Goal: Register for event/course

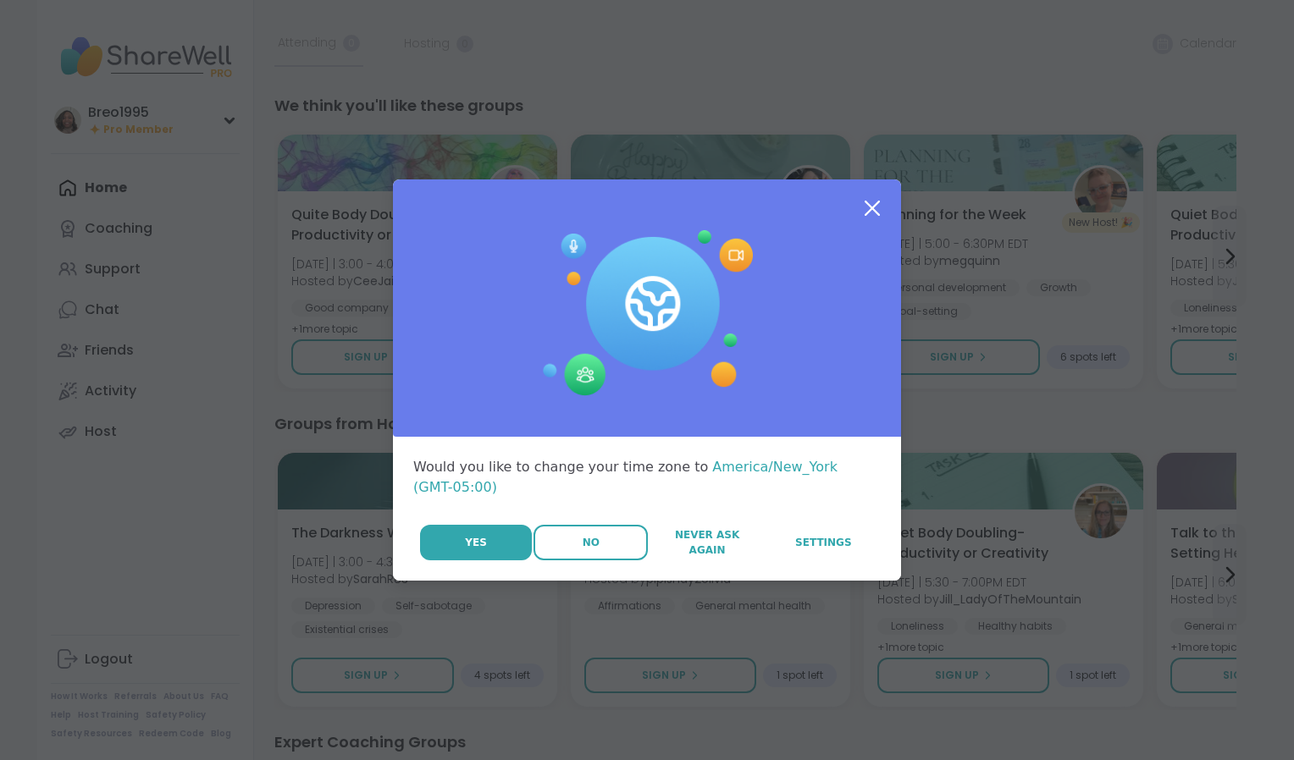
click at [595, 525] on button "No" at bounding box center [590, 543] width 114 height 36
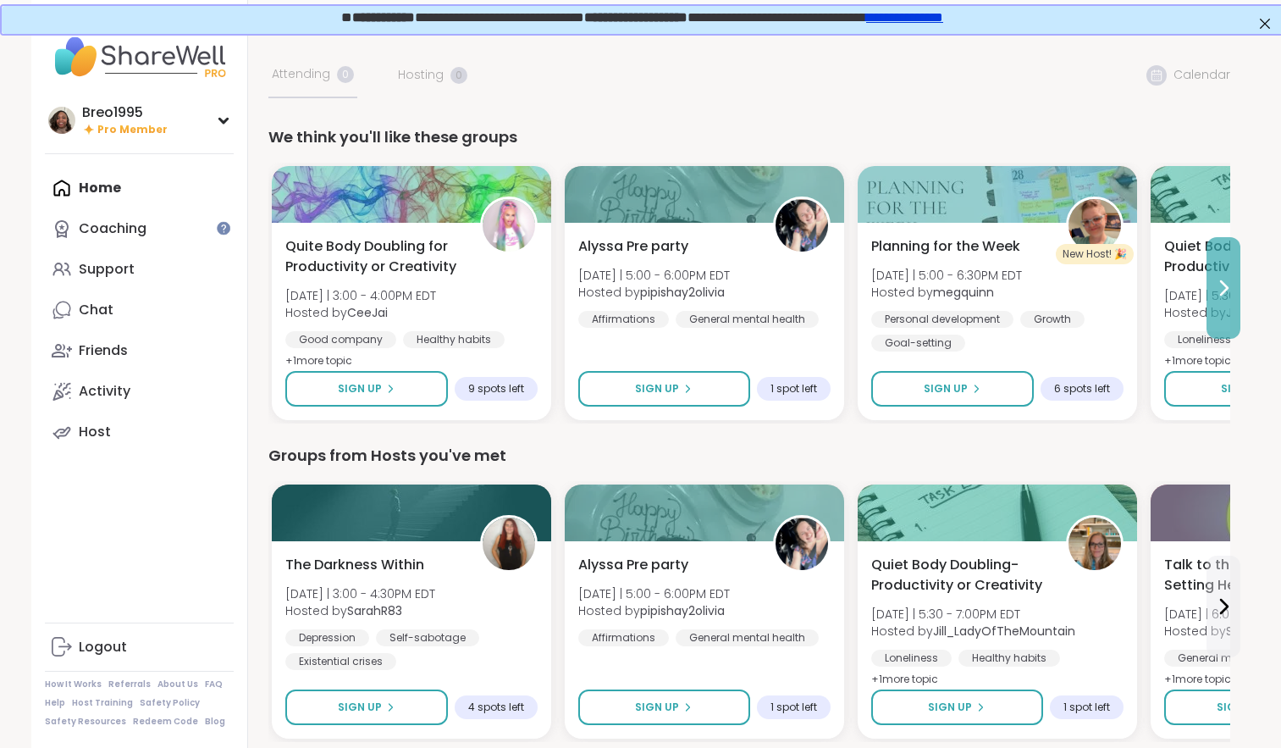
click at [1235, 298] on button at bounding box center [1224, 288] width 34 height 102
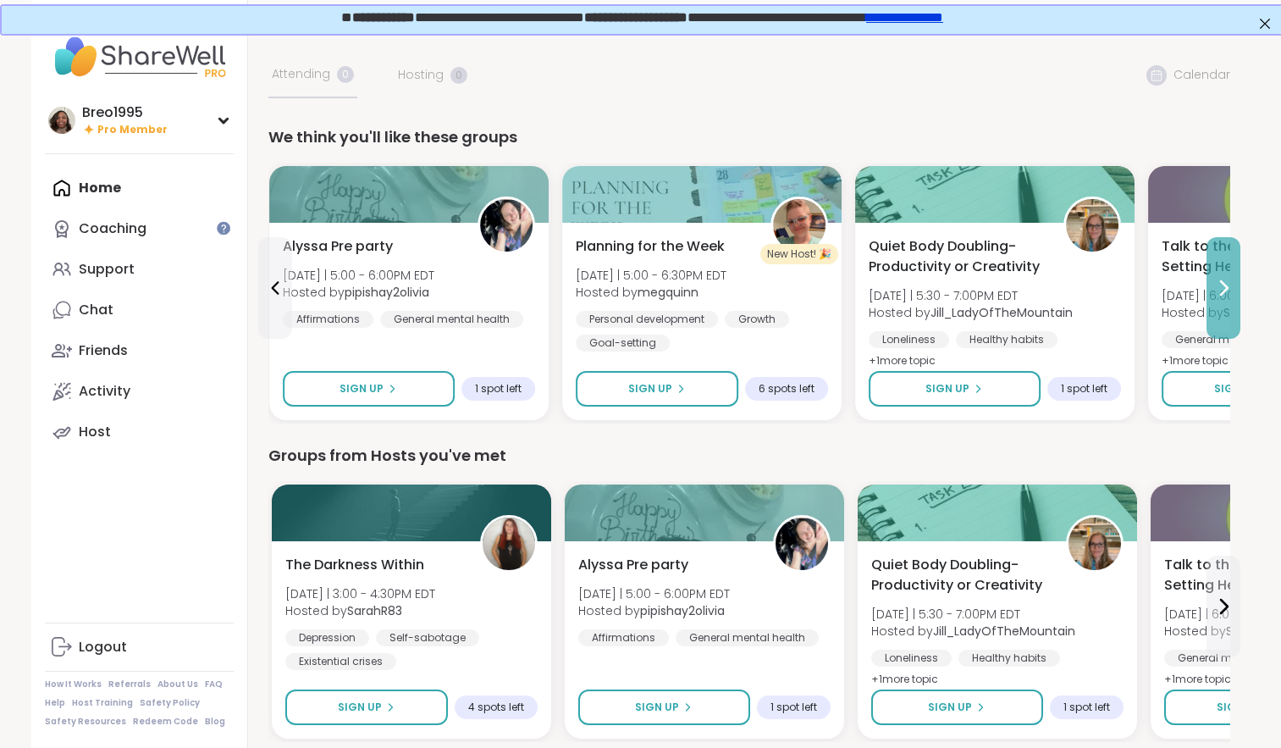
click at [1234, 303] on button at bounding box center [1224, 288] width 34 height 102
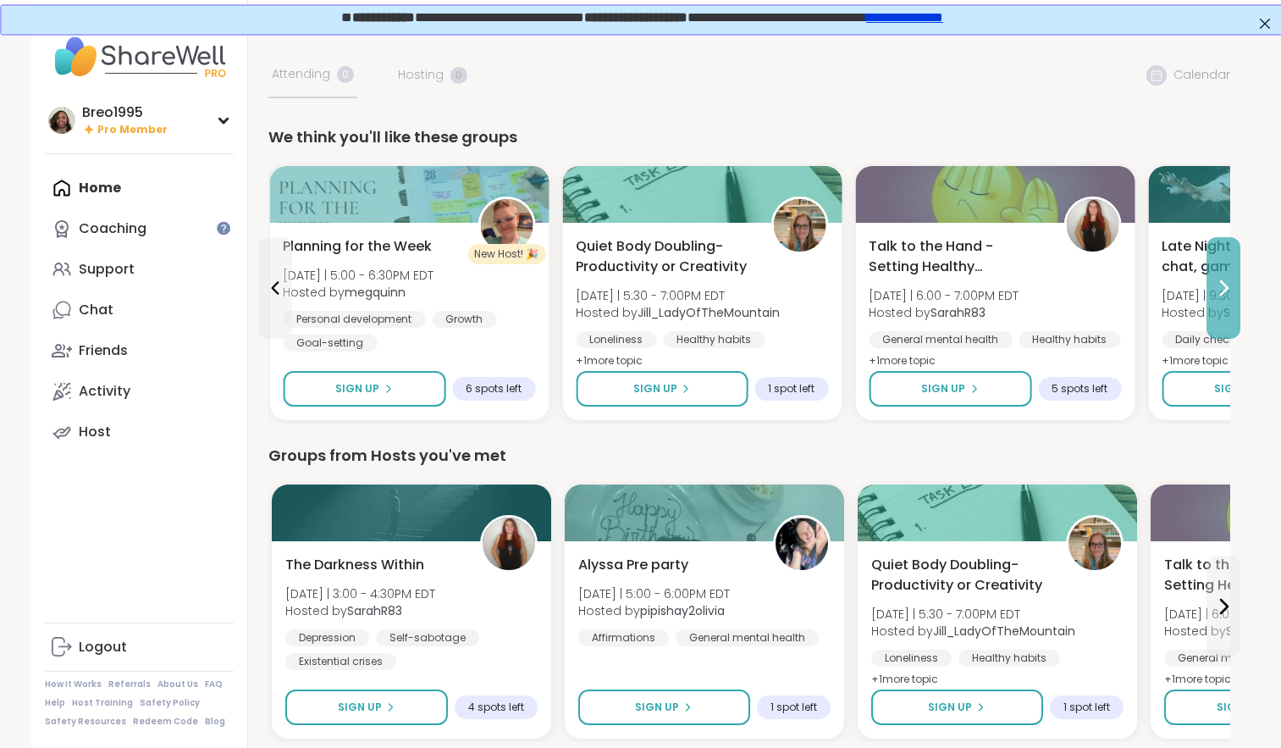
click at [1234, 304] on button at bounding box center [1224, 288] width 34 height 102
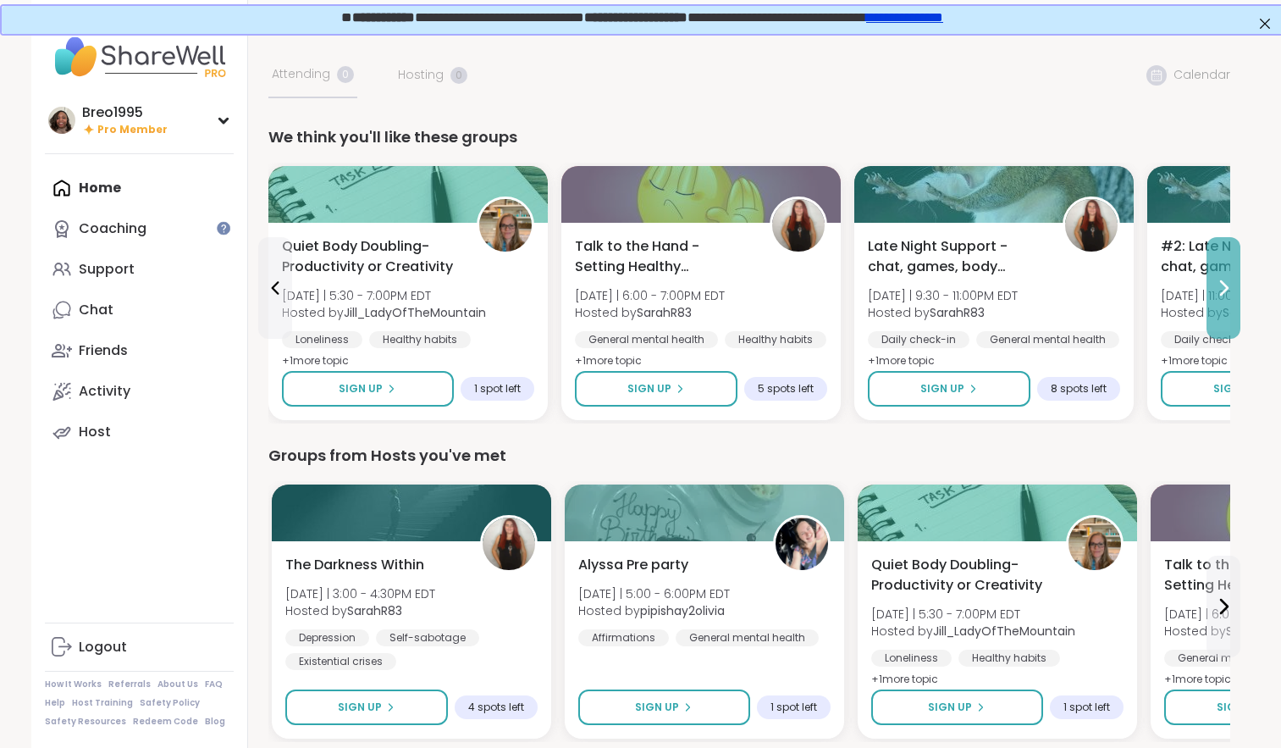
click at [1231, 279] on icon at bounding box center [1223, 288] width 20 height 20
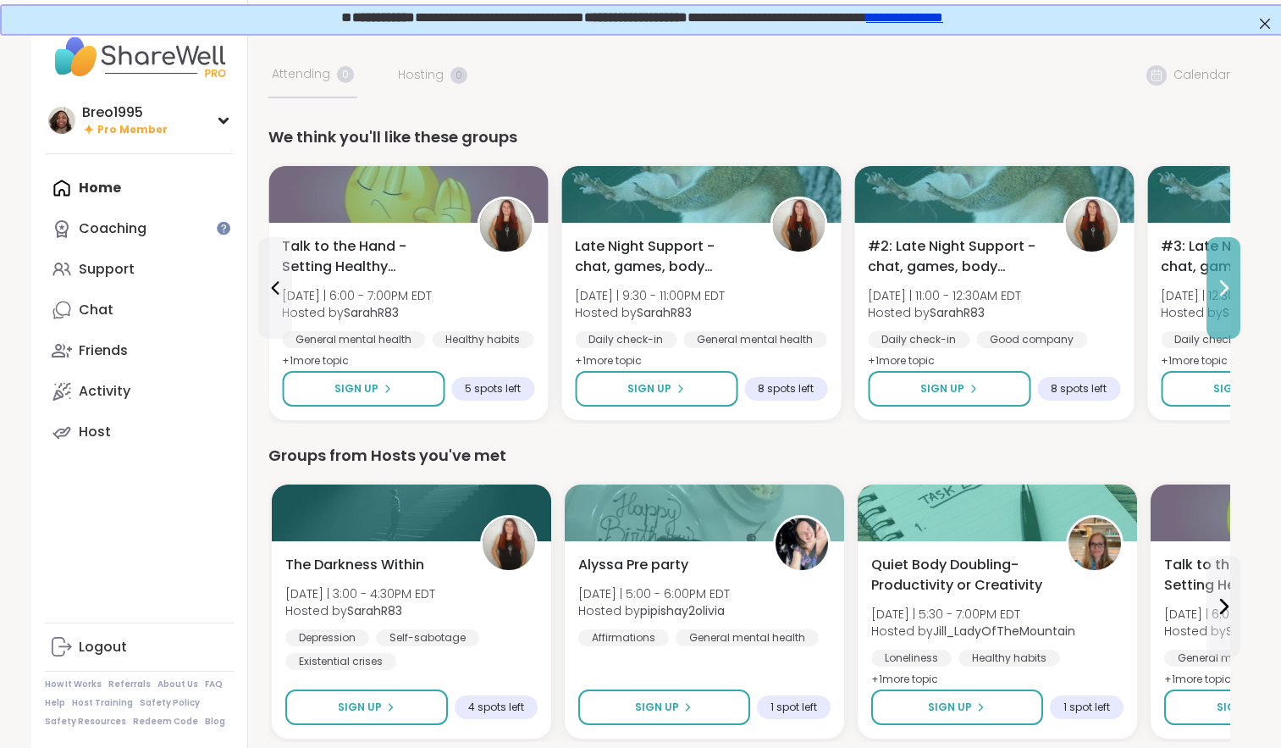
click at [1229, 280] on icon at bounding box center [1223, 288] width 20 height 20
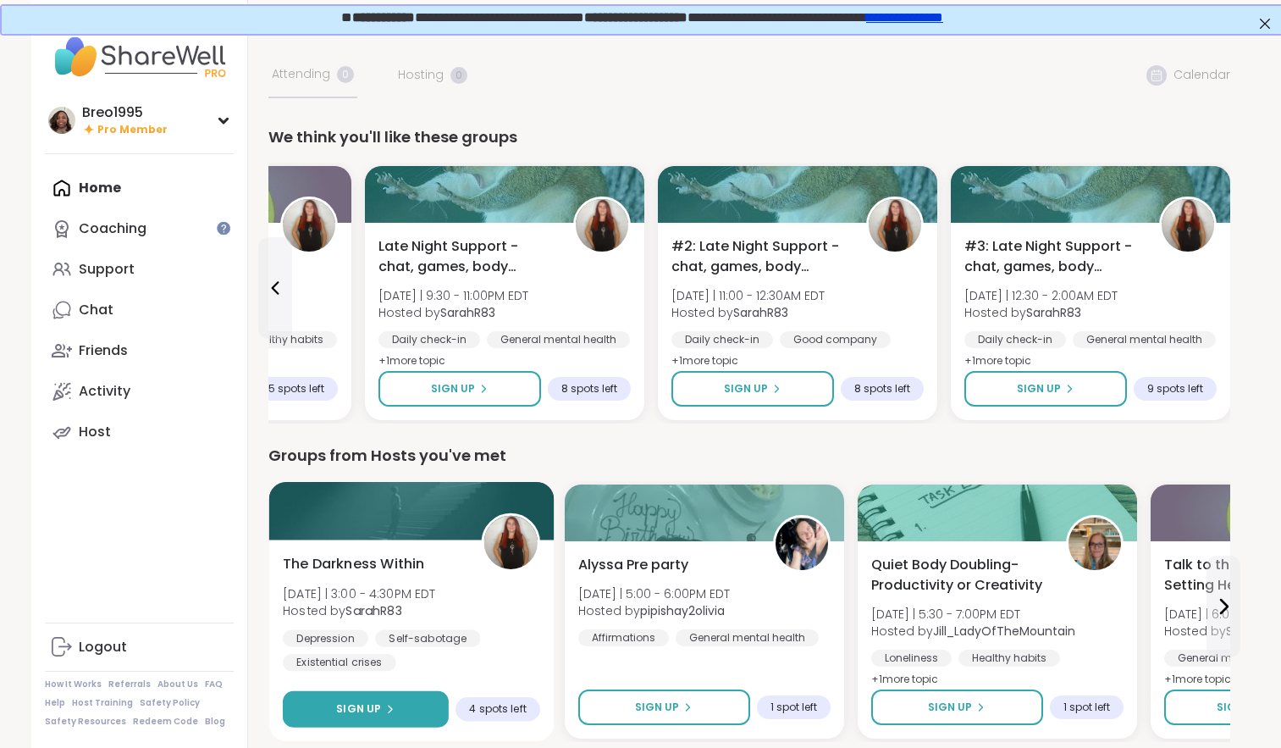
click at [335, 693] on button "Sign Up" at bounding box center [366, 709] width 166 height 36
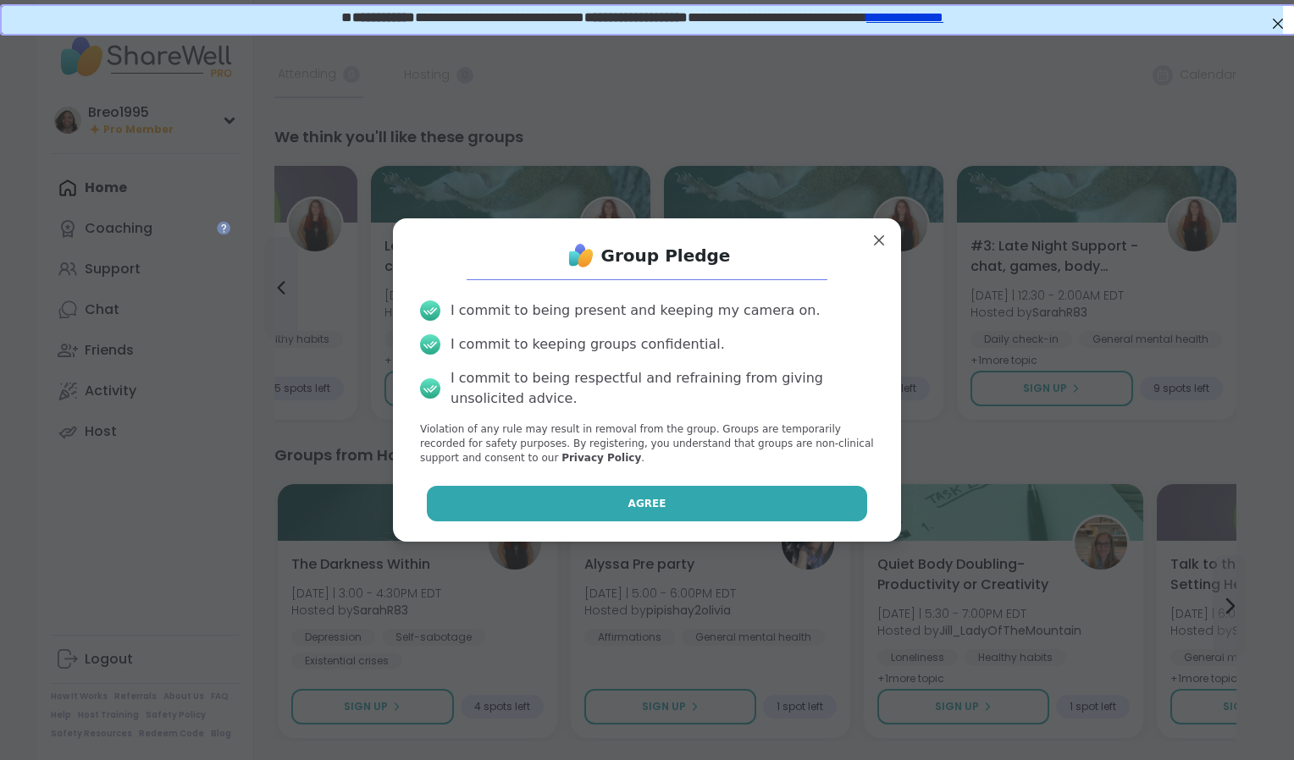
click at [430, 503] on button "Agree" at bounding box center [647, 504] width 441 height 36
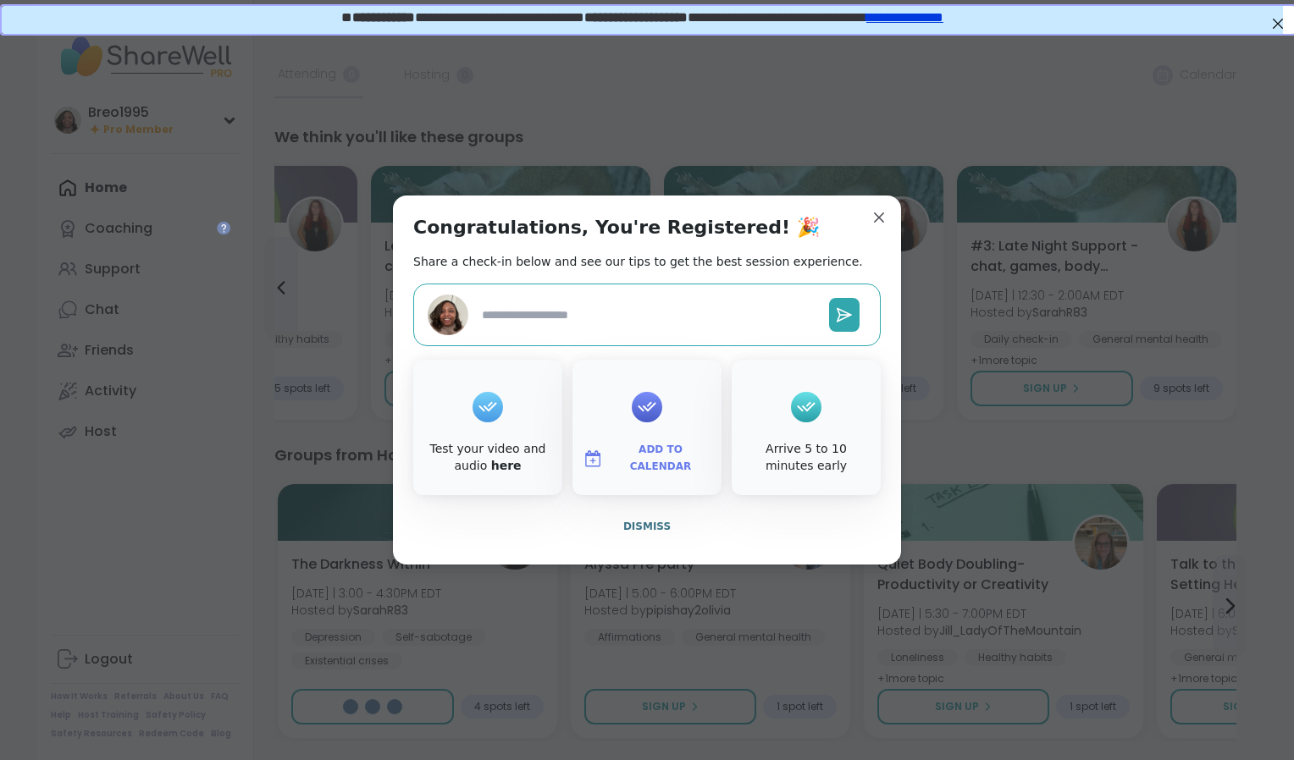
type textarea "*"
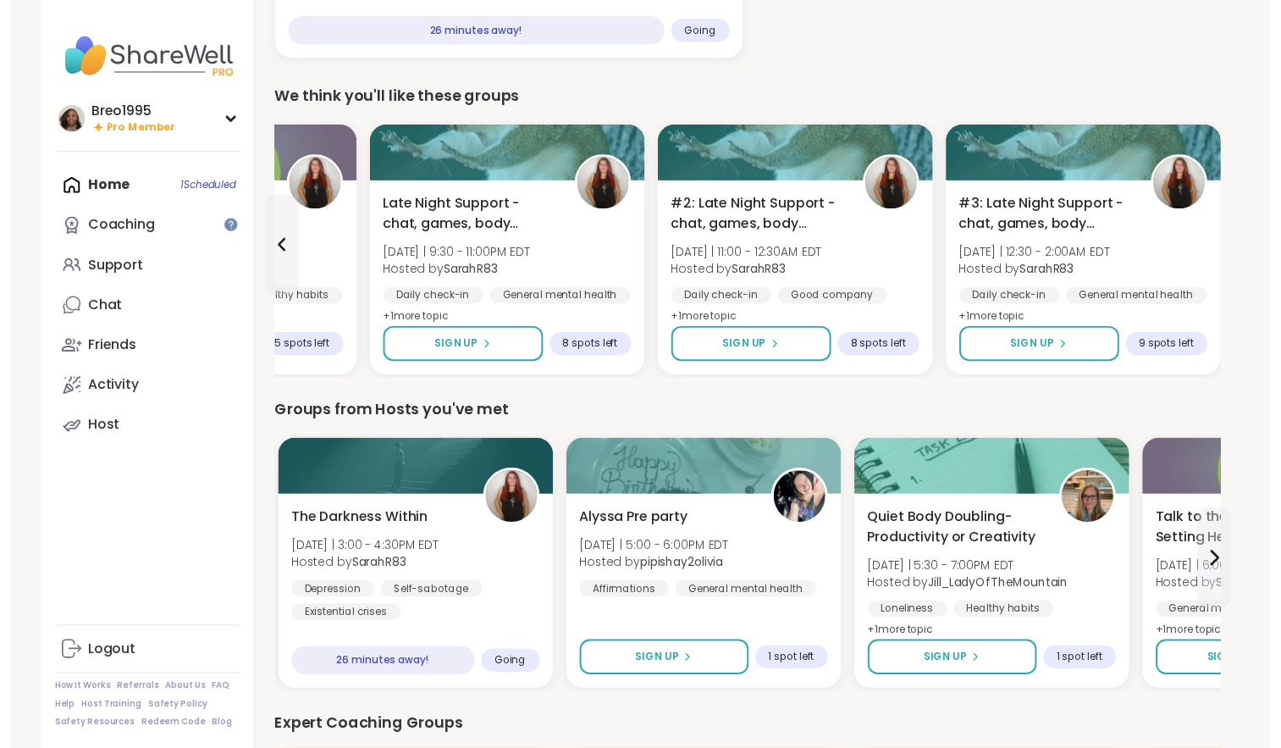
scroll to position [336, 0]
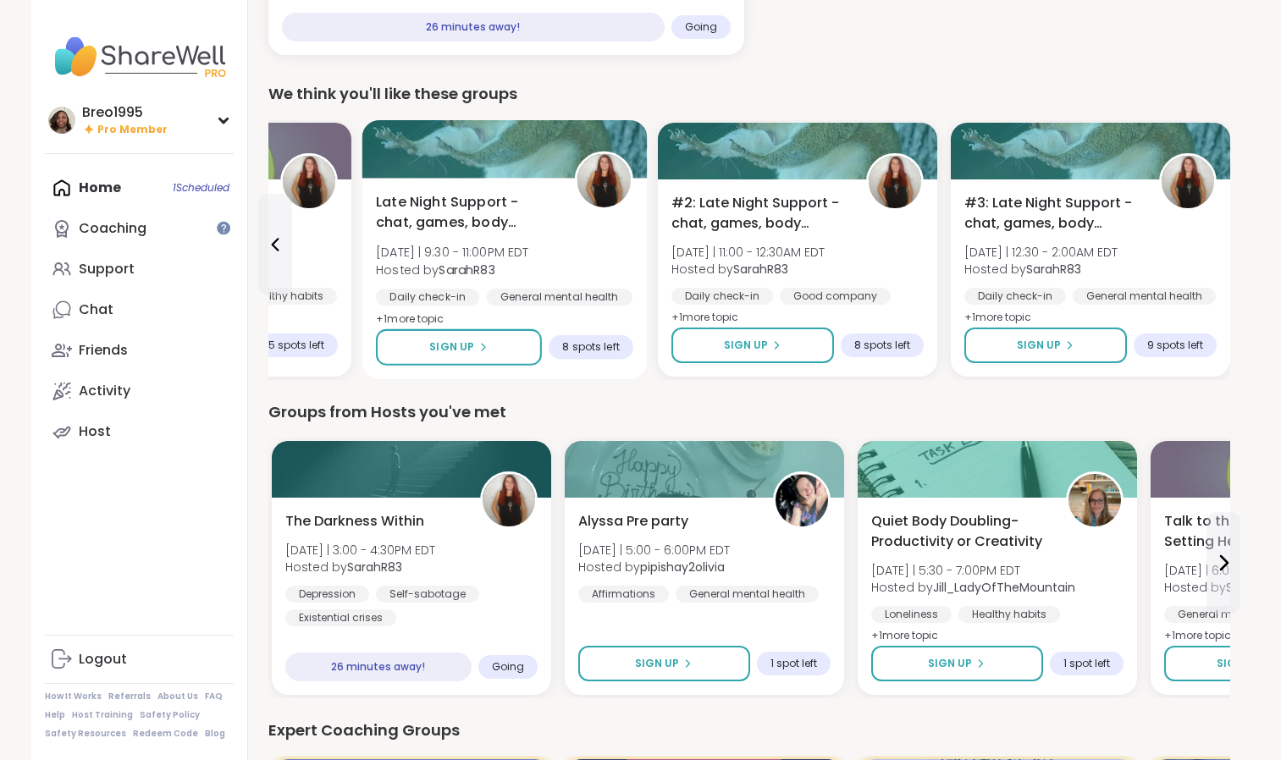
click at [639, 341] on div "Late Night Support - chat, games, body double Sat 9/13 | 9:30 - 11:00PM EDT Hos…" at bounding box center [504, 279] width 285 height 202
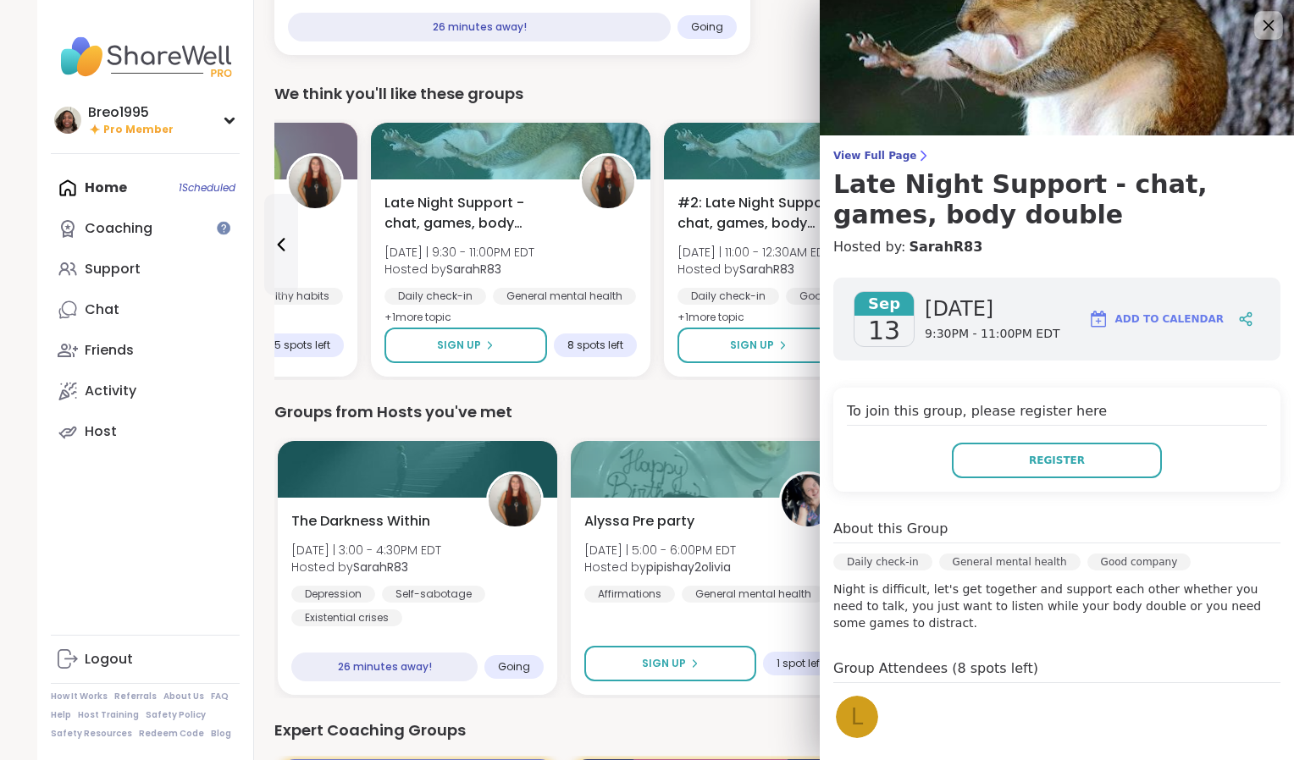
click at [1257, 25] on icon at bounding box center [1267, 24] width 21 height 21
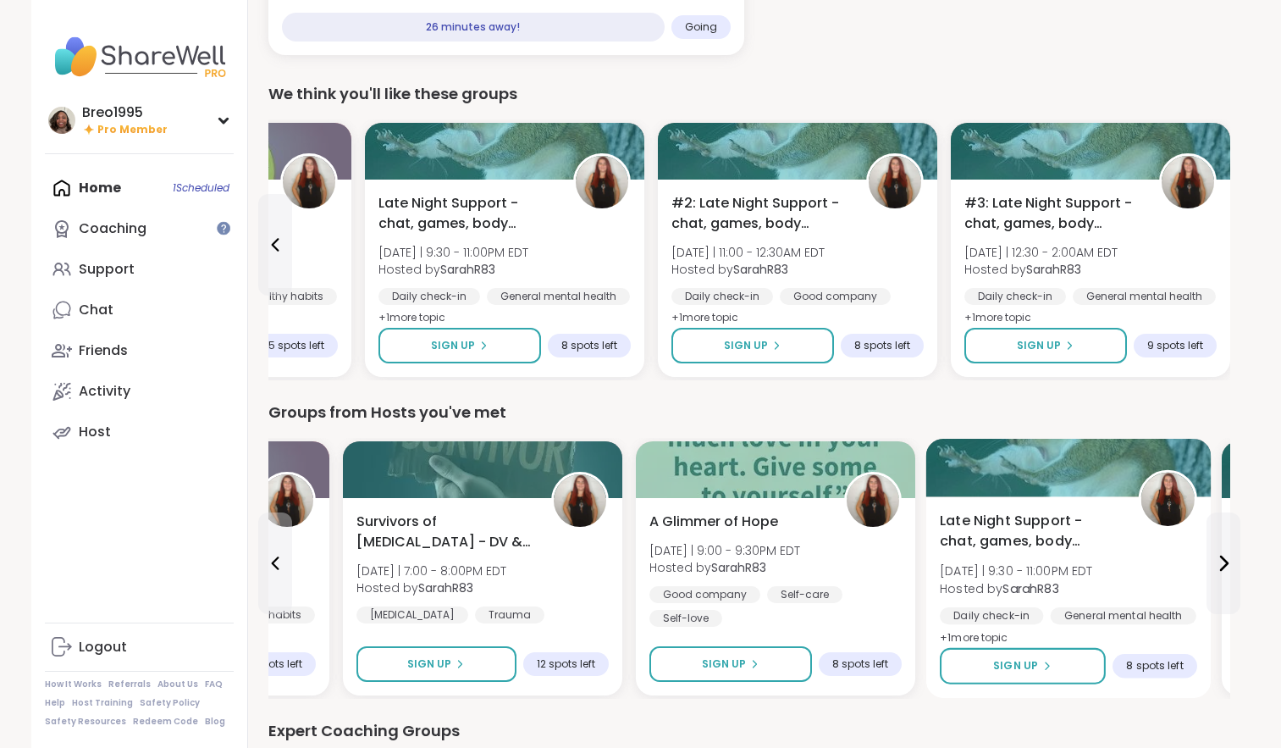
click at [1059, 446] on div at bounding box center [1067, 468] width 285 height 58
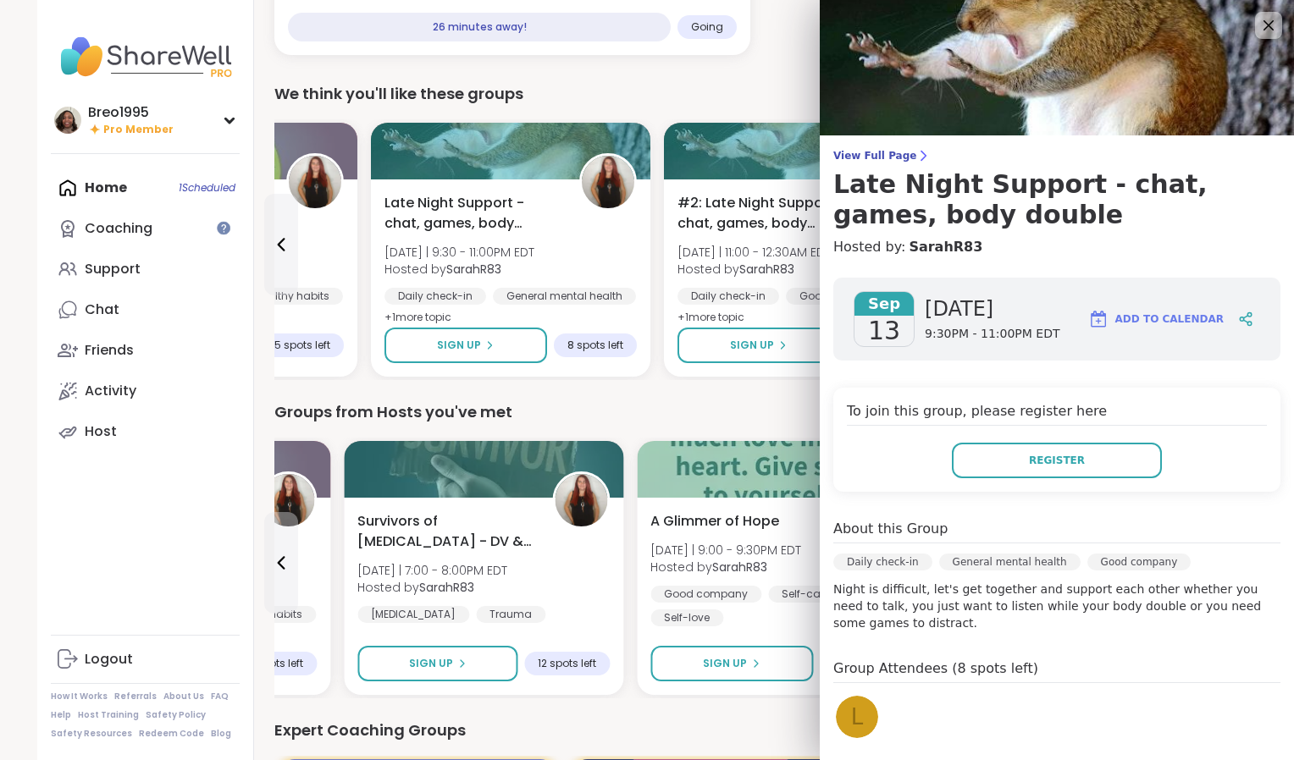
click at [777, 406] on div "Groups from Hosts you've met" at bounding box center [755, 412] width 962 height 24
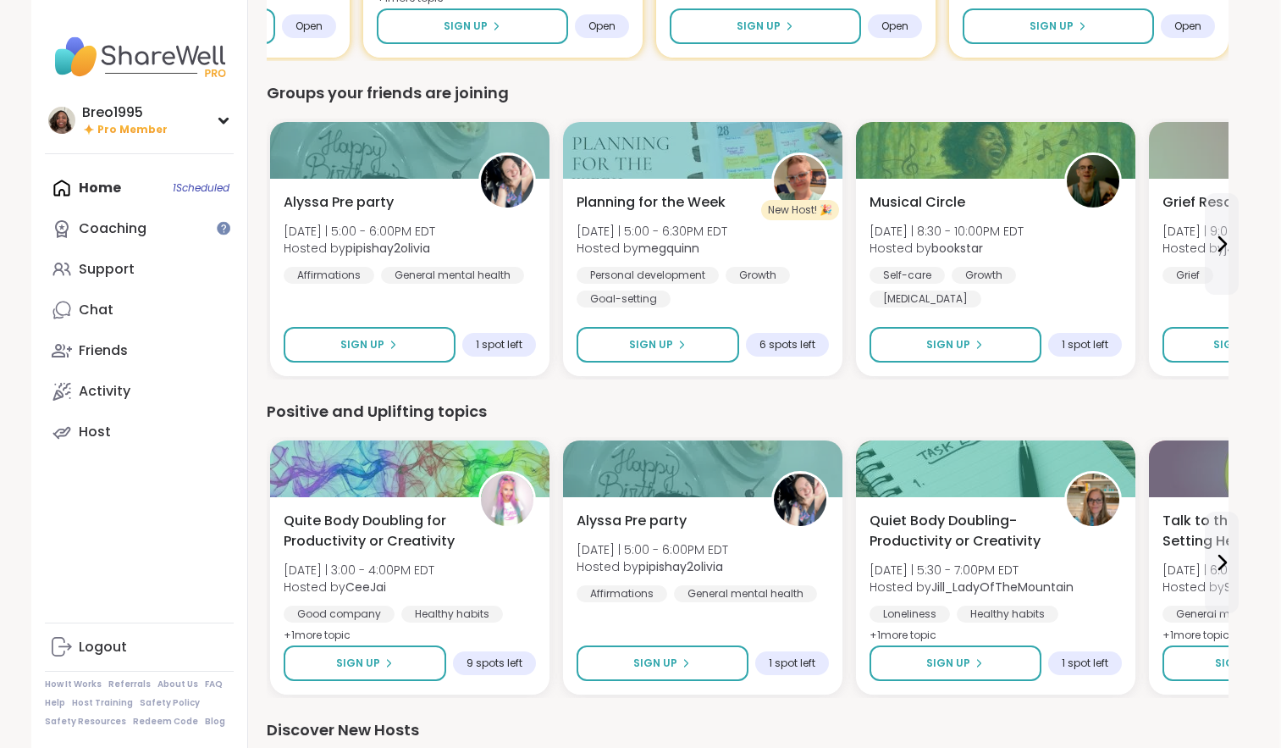
scroll to position [1285, 2]
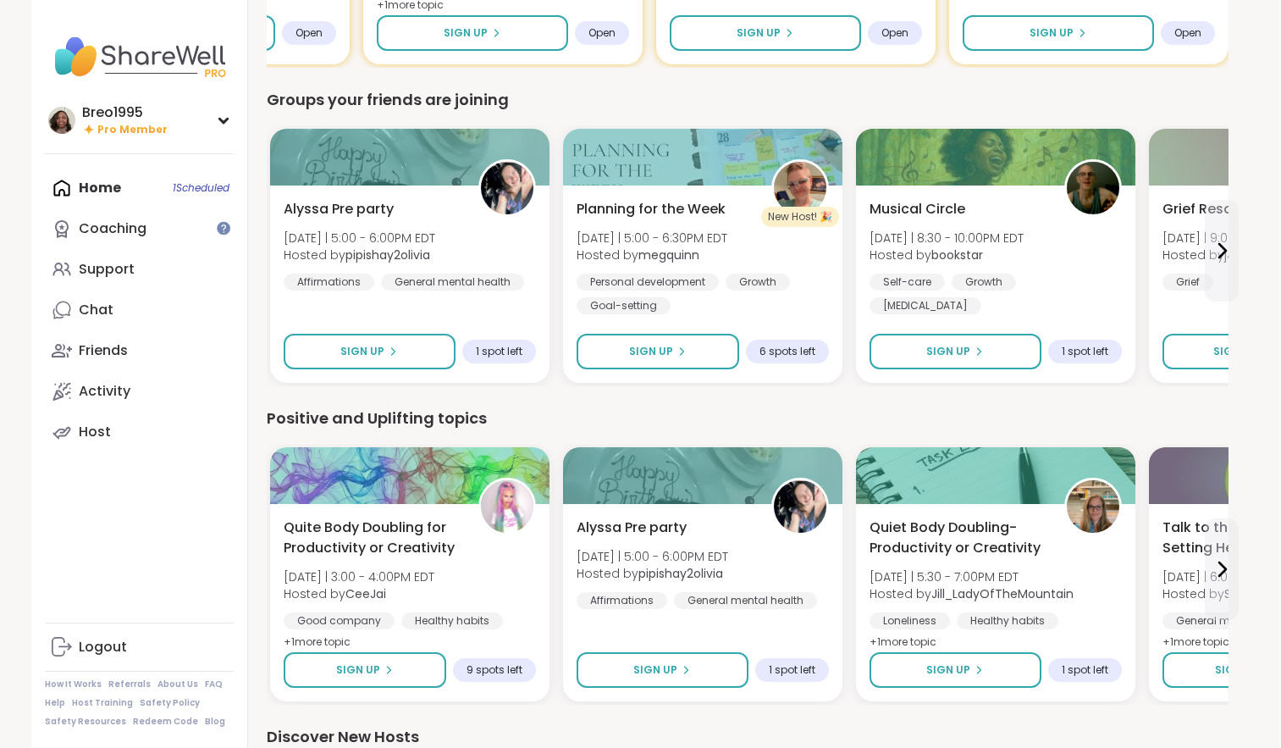
drag, startPoint x: 1212, startPoint y: 402, endPoint x: 1293, endPoint y: 18, distance: 392.7
click at [1168, 198] on div "We think you'll like these groups Quite Body Doubling for Productivity or Creat…" at bounding box center [748, 265] width 962 height 2264
click at [97, 188] on div "Home 1 Scheduled Coaching Support Chat Friends Activity Host" at bounding box center [139, 310] width 189 height 284
click at [100, 186] on div "Home 1 Scheduled Coaching Support Chat Friends Activity Host" at bounding box center [139, 310] width 189 height 284
click at [207, 186] on div "Home 1 Scheduled Coaching Support Chat Friends Activity Host" at bounding box center [139, 310] width 189 height 284
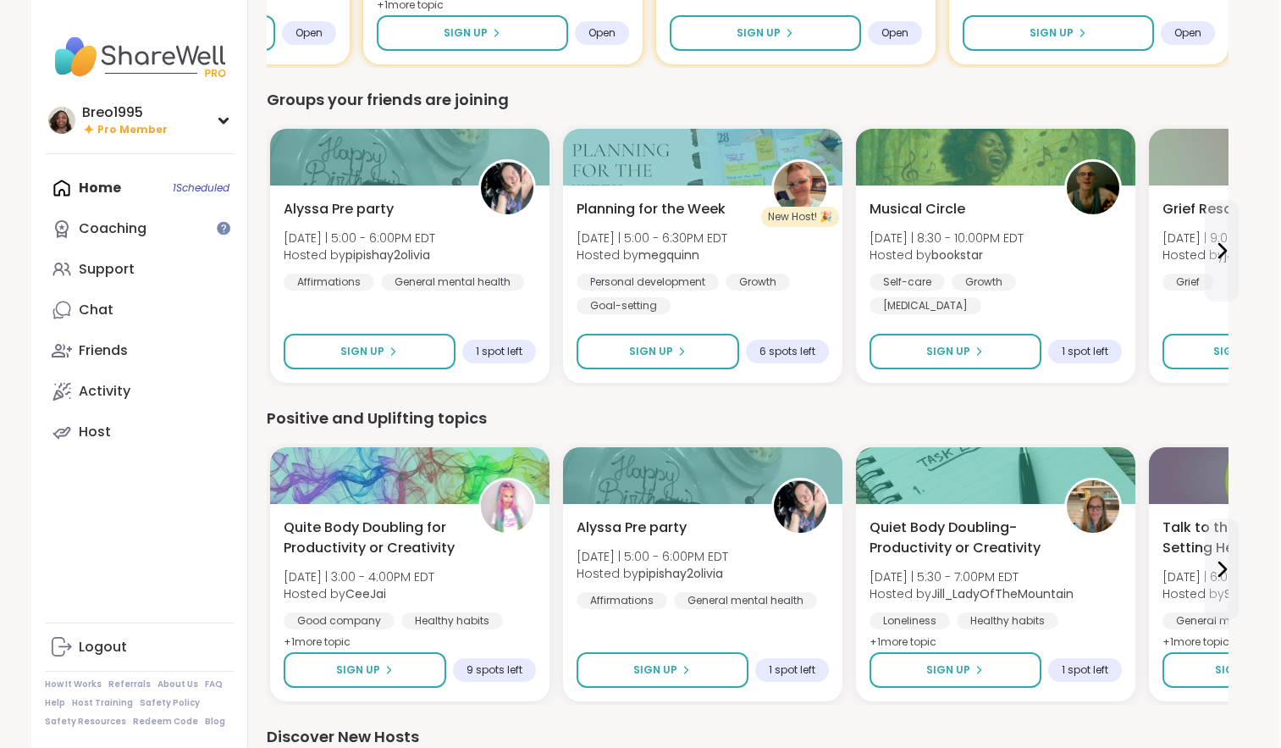
click at [94, 191] on div "Home 1 Scheduled Coaching Support Chat Friends Activity Host" at bounding box center [139, 310] width 189 height 284
click at [94, 193] on div "Home 1 Scheduled Coaching Support Chat Friends Activity Host" at bounding box center [139, 310] width 189 height 284
click at [196, 194] on div "Home 1 Scheduled Coaching Support Chat Friends Activity Host" at bounding box center [139, 310] width 189 height 284
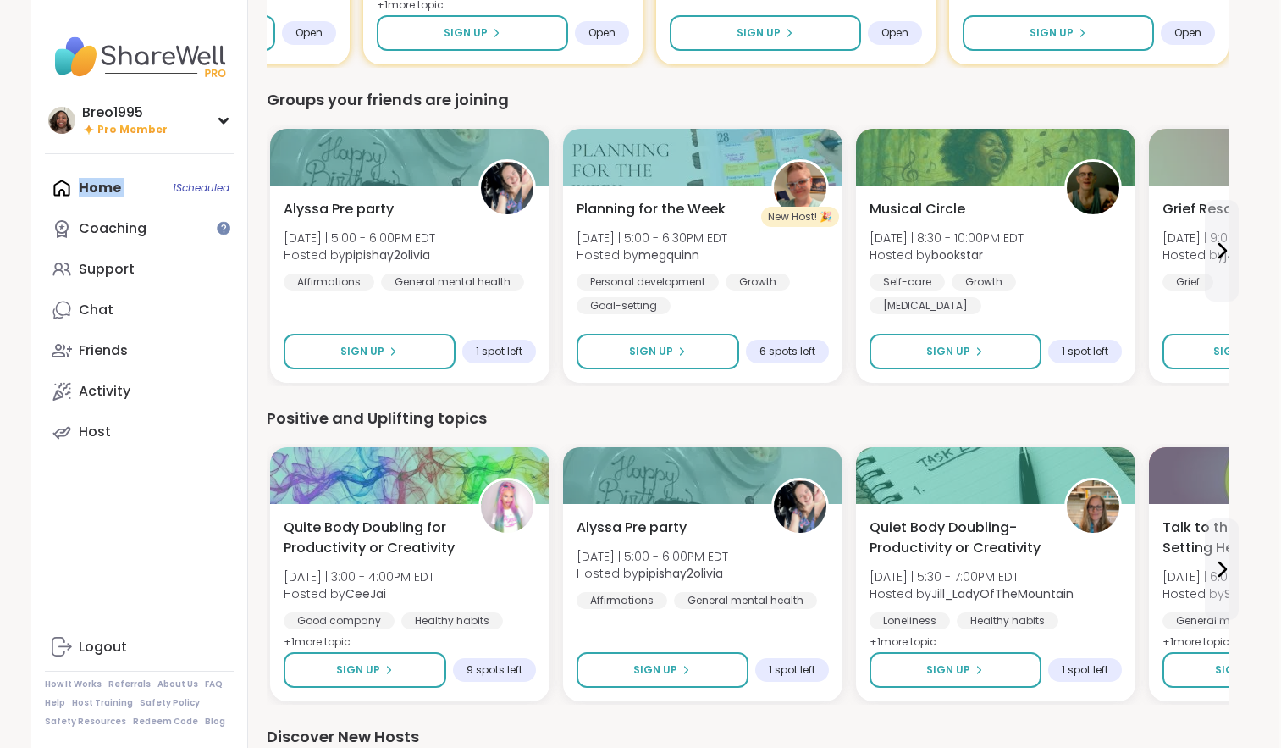
click at [160, 175] on div "Home 1 Scheduled Coaching Support Chat Friends Activity Host" at bounding box center [139, 310] width 189 height 284
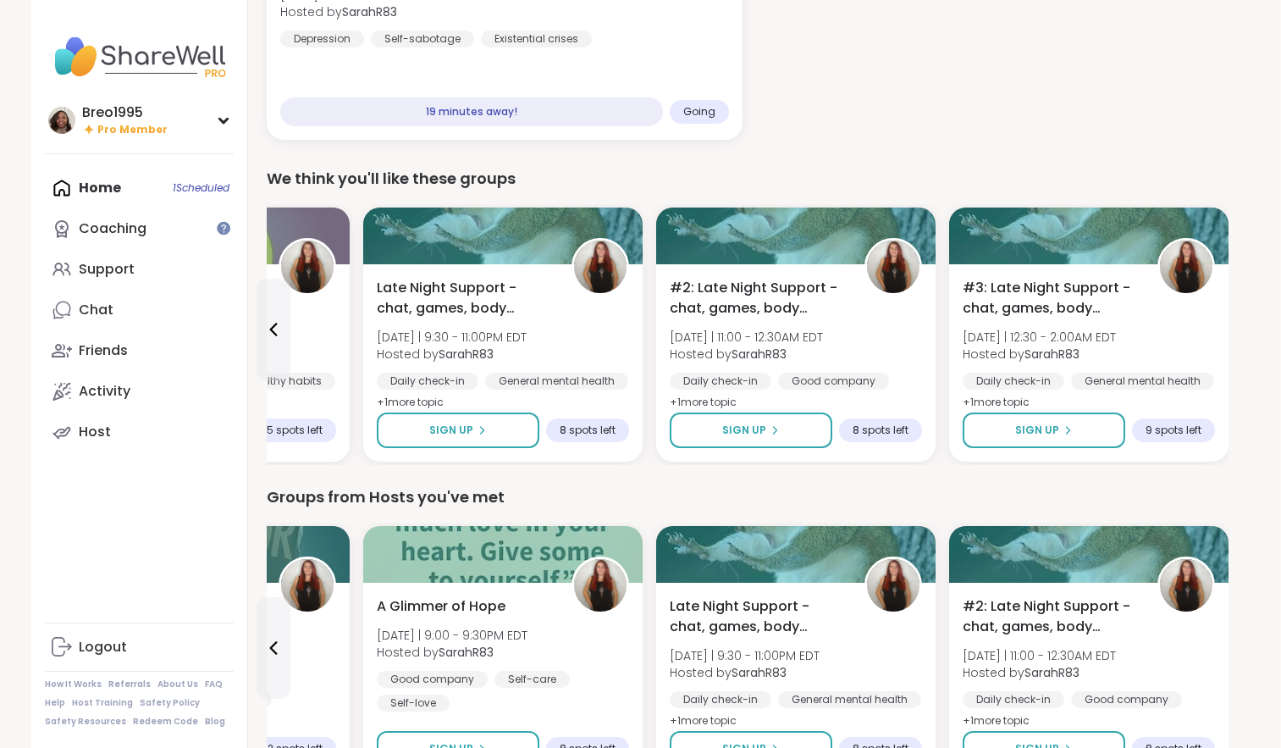
scroll to position [0, 2]
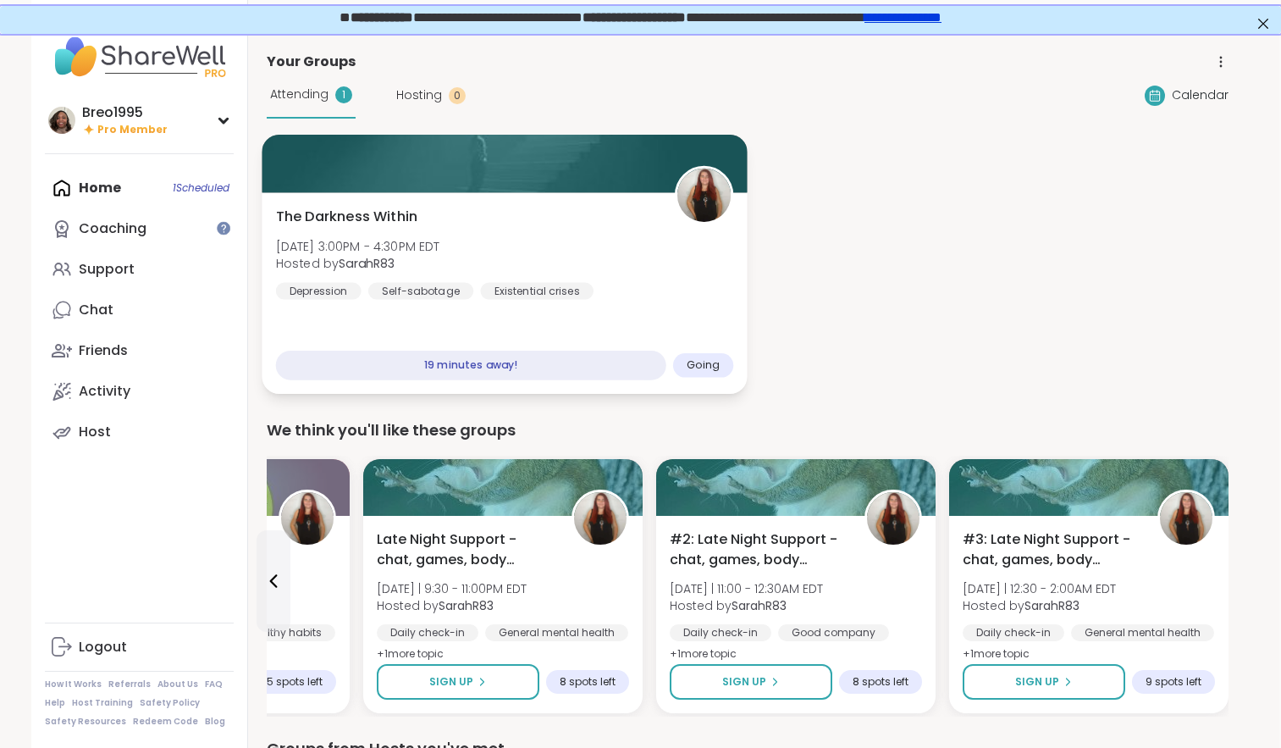
click at [516, 230] on div "The Darkness Within Sat, Sep 13 | 3:00PM - 4:30PM EDT Hosted by SarahR83 Depres…" at bounding box center [504, 253] width 458 height 93
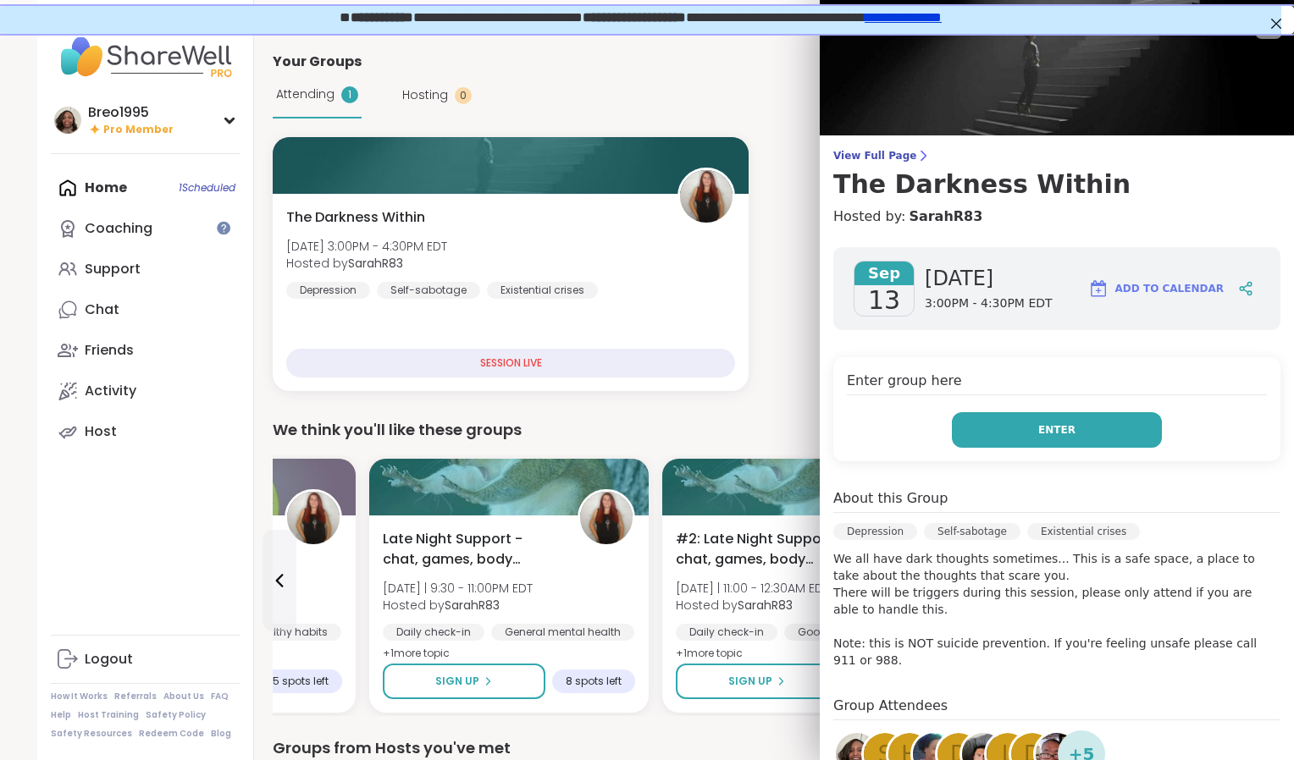
click at [1041, 432] on span "Enter" at bounding box center [1056, 429] width 37 height 15
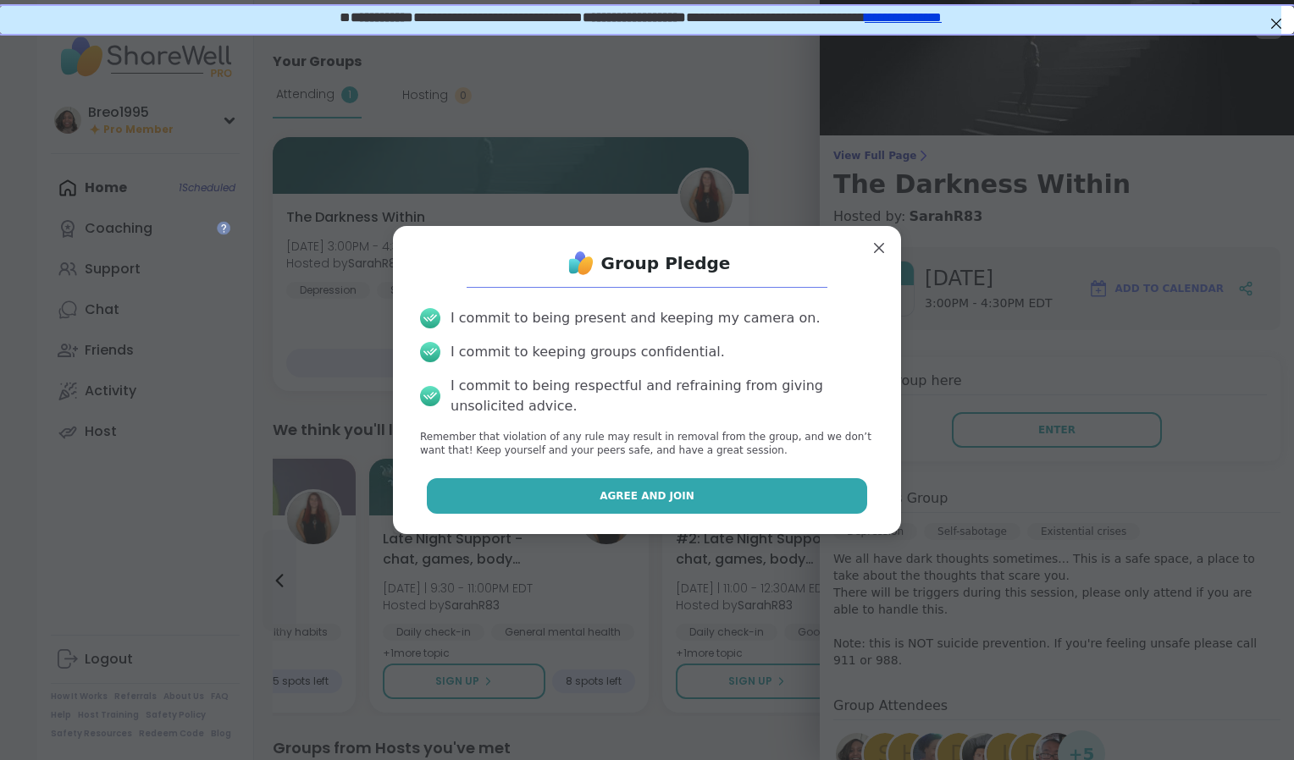
click at [672, 504] on span "Agree and Join" at bounding box center [646, 496] width 95 height 15
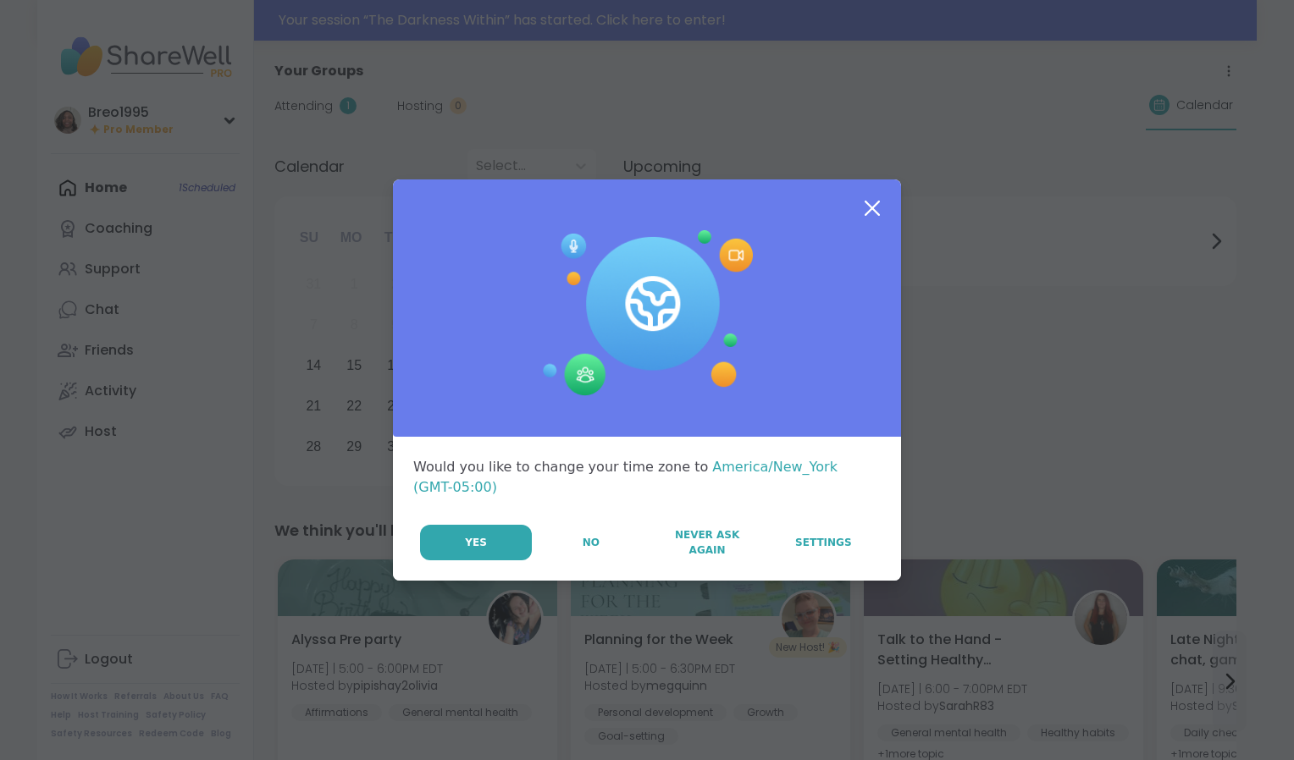
click at [575, 554] on div "Would you like to change your time zone to [GEOGRAPHIC_DATA]/New_York (GMT-05:0…" at bounding box center [647, 509] width 508 height 144
click at [590, 535] on span "No" at bounding box center [591, 542] width 17 height 15
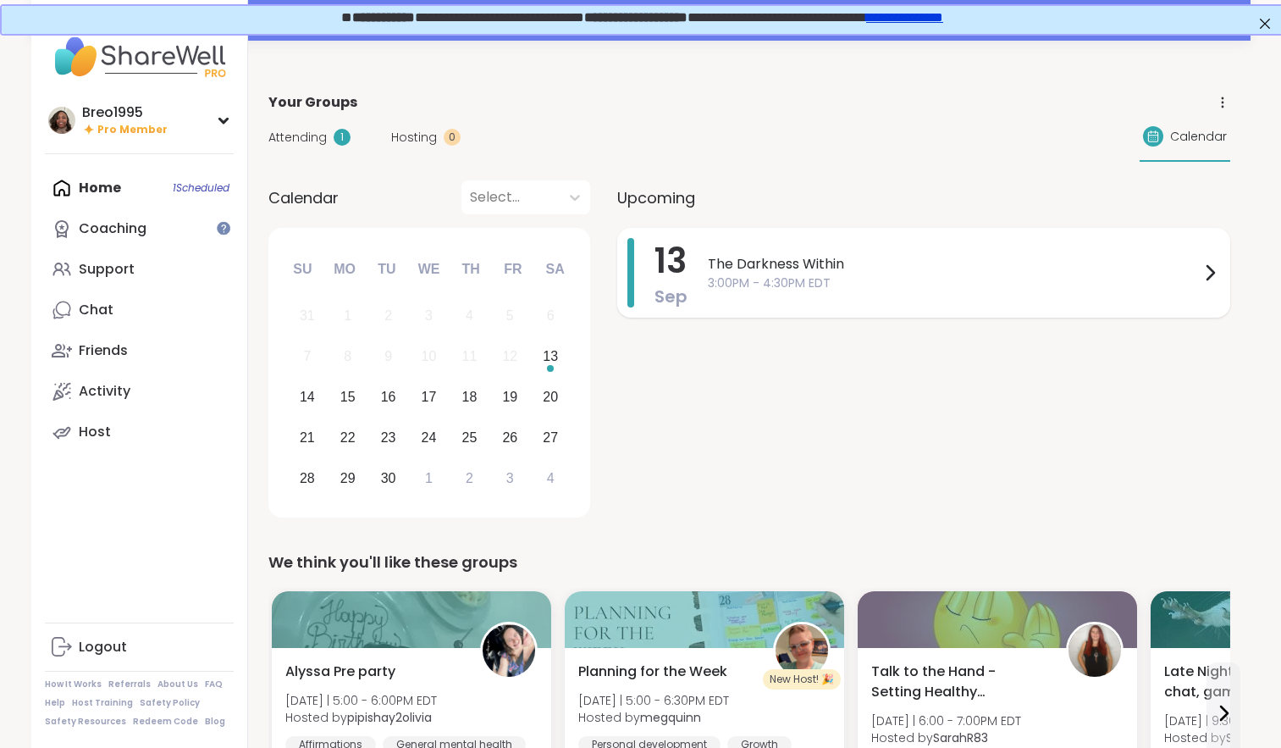
click at [732, 273] on span "The Darkness Within" at bounding box center [954, 264] width 492 height 20
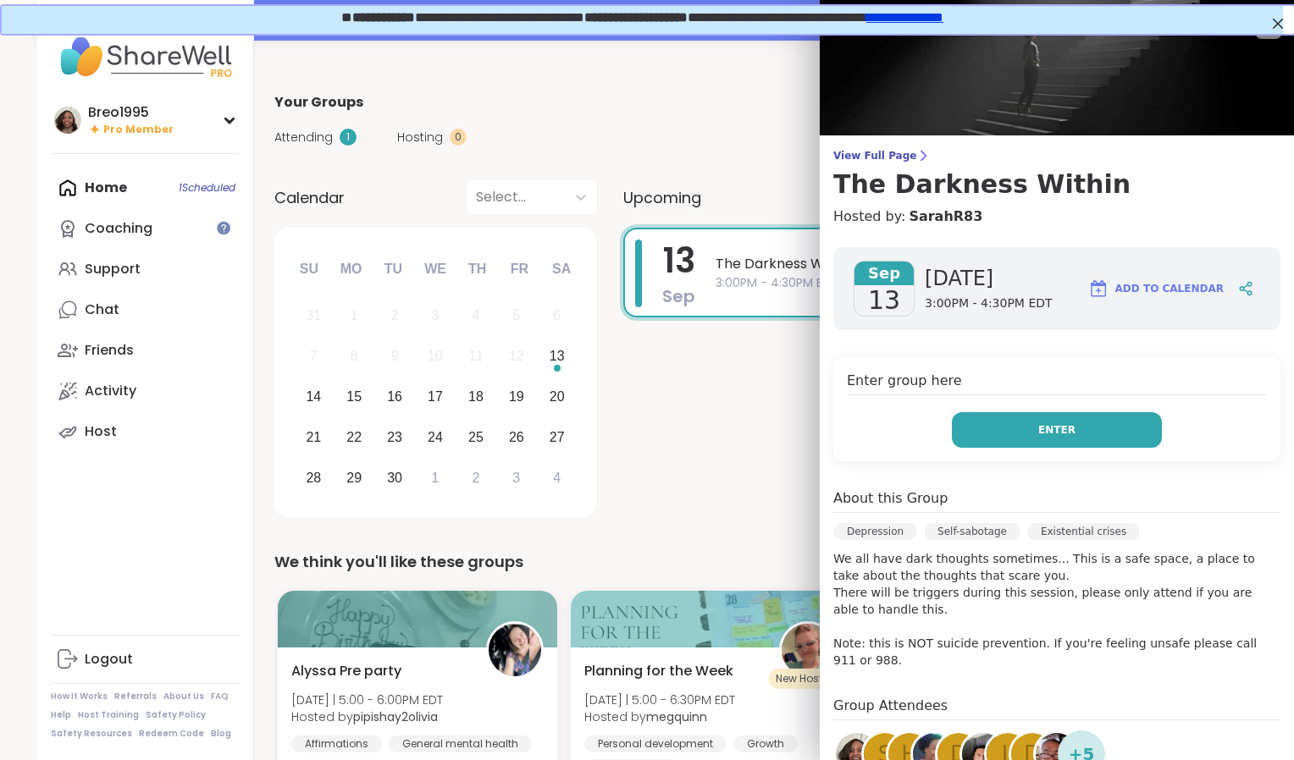
click at [1047, 418] on button "Enter" at bounding box center [1057, 430] width 210 height 36
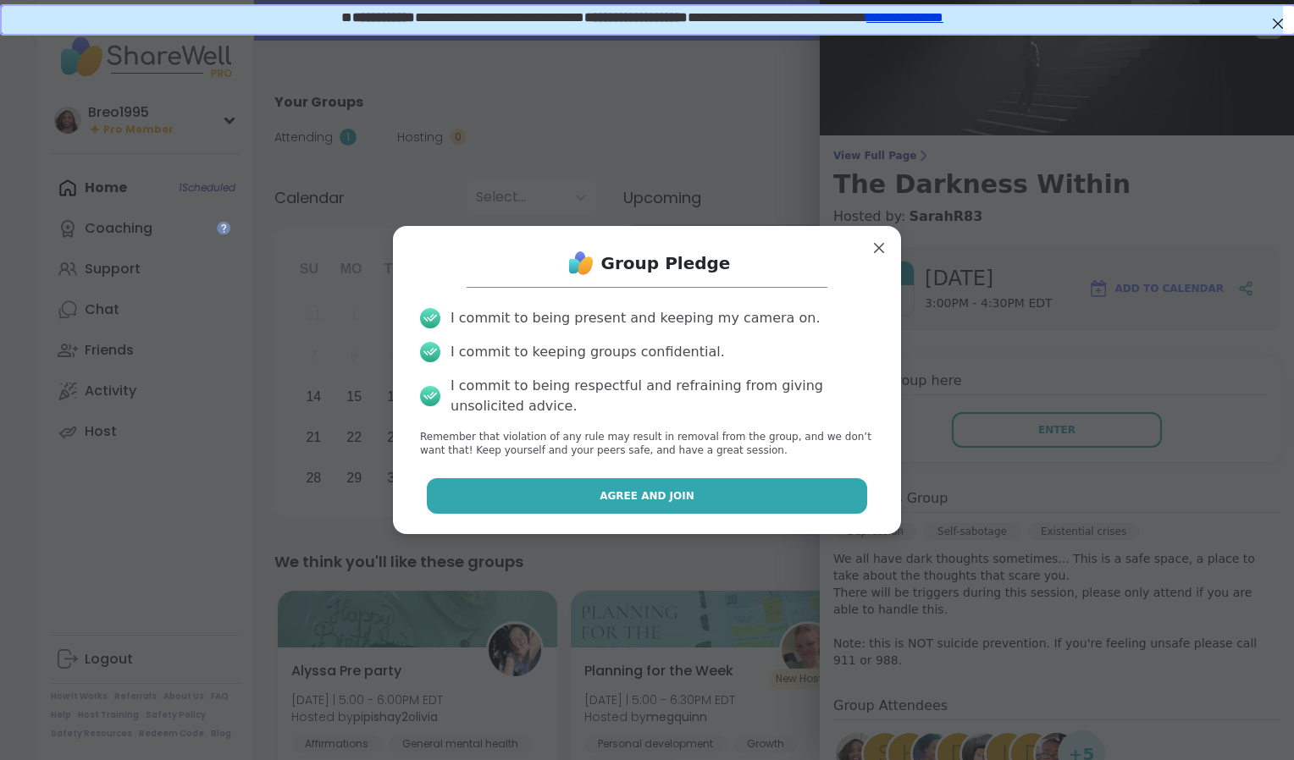
click at [813, 495] on button "Agree and Join" at bounding box center [647, 496] width 441 height 36
